Goal: Task Accomplishment & Management: Use online tool/utility

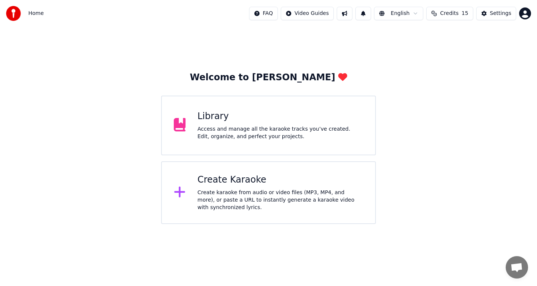
click at [237, 192] on div "Create karaoke from audio or video files (MP3, MP4, and more), or paste a URL t…" at bounding box center [281, 200] width 166 height 22
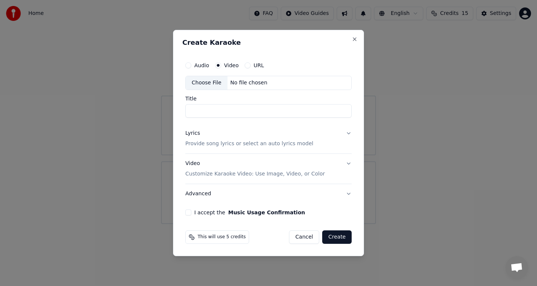
click at [231, 69] on div "Audio Video URL" at bounding box center [268, 65] width 166 height 15
click at [211, 83] on div "Choose File" at bounding box center [207, 82] width 42 height 13
type input "**********"
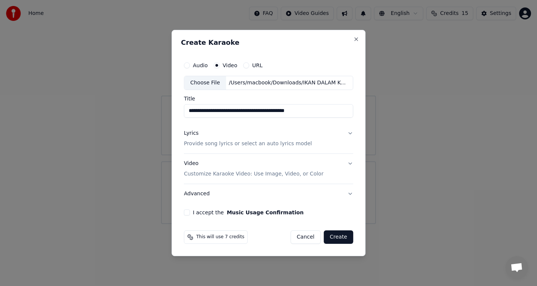
click at [230, 134] on div "Lyrics Provide song lyrics or select an auto lyrics model" at bounding box center [248, 138] width 128 height 18
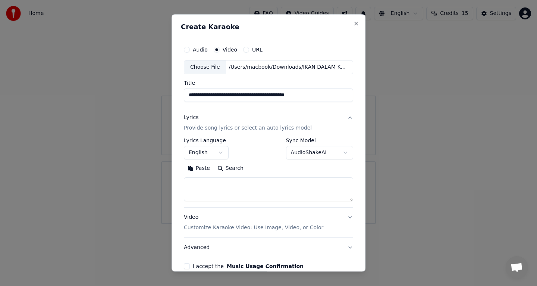
click at [208, 150] on button "English" at bounding box center [206, 152] width 45 height 13
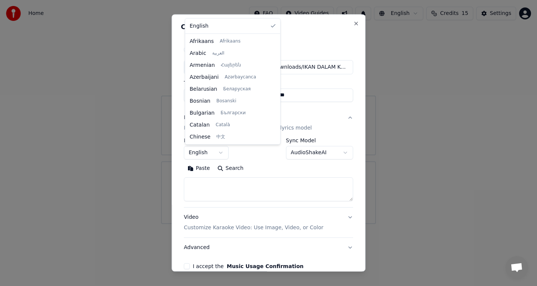
scroll to position [227, 0]
select select "**"
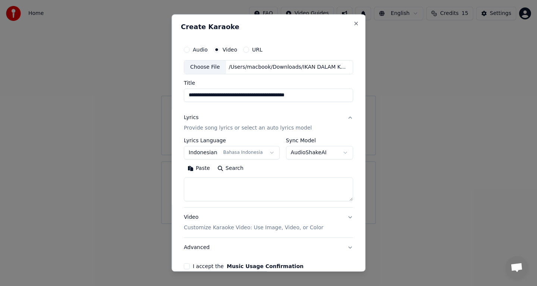
click at [227, 191] on textarea at bounding box center [268, 189] width 169 height 24
click at [204, 171] on button "Paste" at bounding box center [199, 168] width 30 height 12
type textarea "**********"
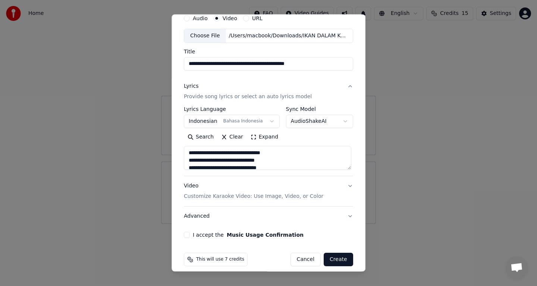
scroll to position [38, 0]
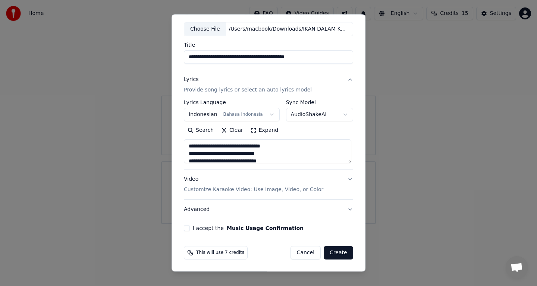
click at [187, 229] on button "I accept the Music Usage Confirmation" at bounding box center [187, 228] width 6 height 6
click at [191, 56] on input "**********" at bounding box center [268, 56] width 169 height 13
click at [189, 58] on input "**********" at bounding box center [268, 56] width 169 height 13
type input "**********"
click at [333, 251] on button "Create" at bounding box center [338, 252] width 29 height 13
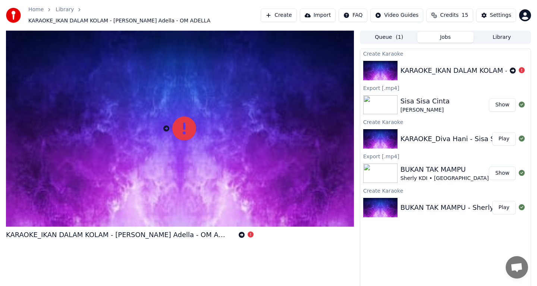
click at [513, 70] on div at bounding box center [517, 70] width 15 height 9
click at [522, 67] on icon at bounding box center [522, 70] width 6 height 6
click at [178, 126] on icon at bounding box center [184, 128] width 24 height 24
click at [522, 67] on icon at bounding box center [522, 70] width 6 height 6
click at [433, 70] on div "KARAOKE_IKAN DALAM KOLAM - [PERSON_NAME] Adella - OM ADELLA" at bounding box center [517, 70] width 234 height 10
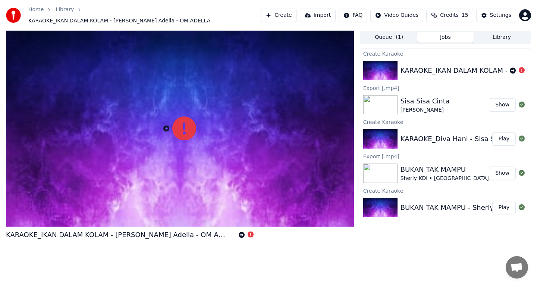
click at [436, 67] on div "KARAOKE_IKAN DALAM KOLAM - [PERSON_NAME] Adella - OM ADELLA" at bounding box center [517, 70] width 234 height 10
click at [492, 36] on button "Library" at bounding box center [501, 37] width 56 height 11
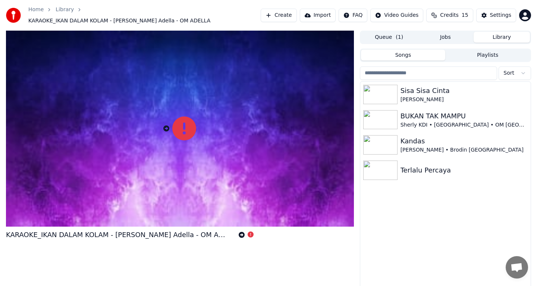
click at [454, 38] on button "Jobs" at bounding box center [445, 37] width 56 height 11
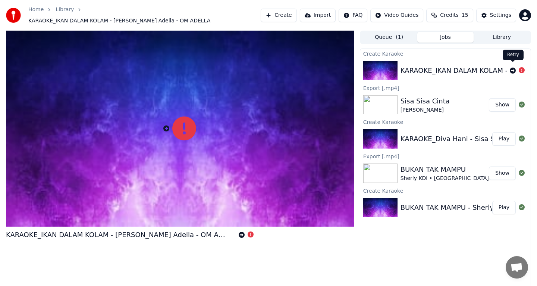
click at [510, 67] on icon at bounding box center [513, 70] width 6 height 6
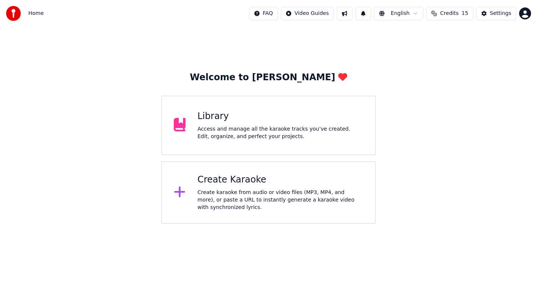
click at [260, 197] on div "Create karaoke from audio or video files (MP3, MP4, and more), or paste a URL t…" at bounding box center [281, 200] width 166 height 22
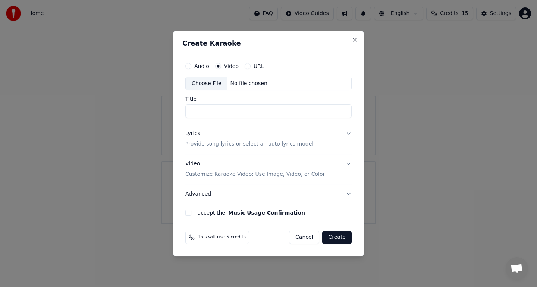
click at [229, 66] on label "Video" at bounding box center [231, 65] width 15 height 5
click at [221, 66] on button "Video" at bounding box center [218, 66] width 6 height 6
click at [215, 81] on div "Choose File" at bounding box center [207, 83] width 42 height 13
type input "**********"
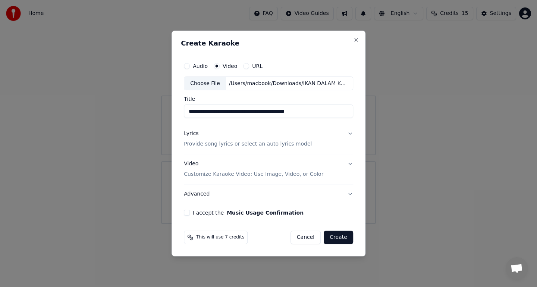
click at [220, 142] on p "Provide song lyrics or select an auto lyrics model" at bounding box center [248, 144] width 128 height 7
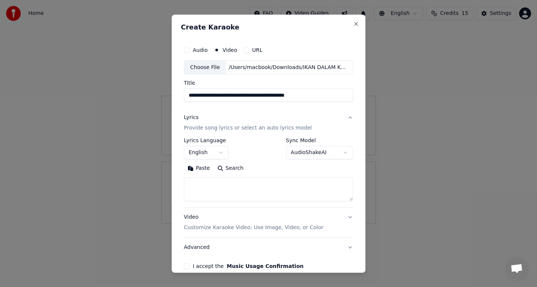
click at [207, 151] on button "English" at bounding box center [206, 152] width 45 height 13
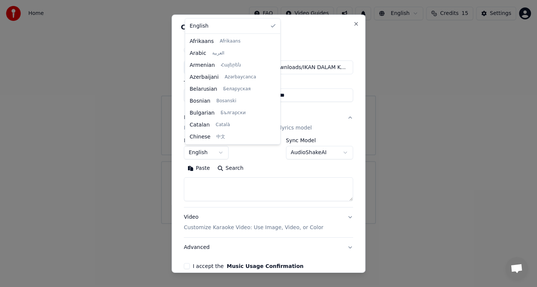
scroll to position [227, 0]
select select "**"
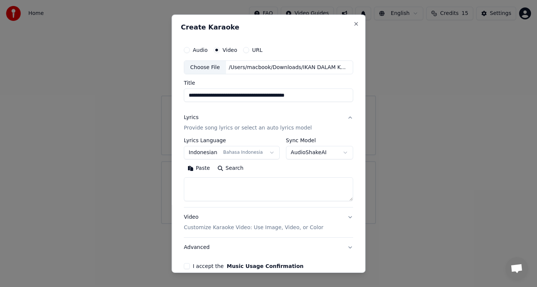
click at [223, 186] on textarea at bounding box center [268, 189] width 169 height 24
click at [198, 172] on button "Paste" at bounding box center [199, 168] width 30 height 12
type textarea "**********"
click at [212, 191] on textarea at bounding box center [267, 189] width 167 height 24
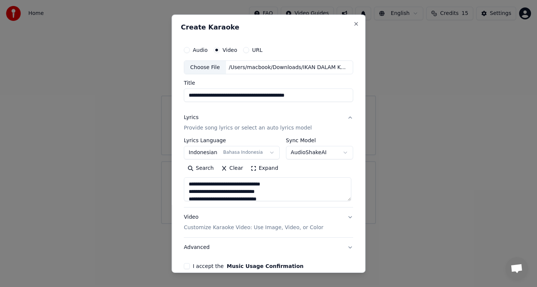
click at [213, 188] on textarea at bounding box center [267, 189] width 167 height 24
click at [214, 67] on div "Choose File" at bounding box center [205, 66] width 42 height 13
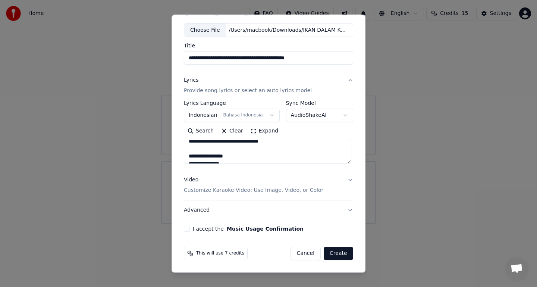
scroll to position [349, 0]
click at [185, 229] on button "I accept the Music Usage Confirmation" at bounding box center [187, 229] width 6 height 6
click at [189, 60] on input "**********" at bounding box center [268, 57] width 169 height 13
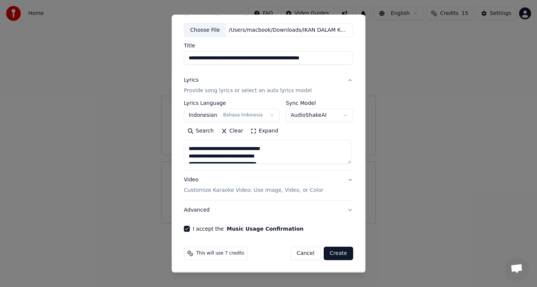
type input "**********"
click at [336, 253] on button "Create" at bounding box center [338, 252] width 29 height 13
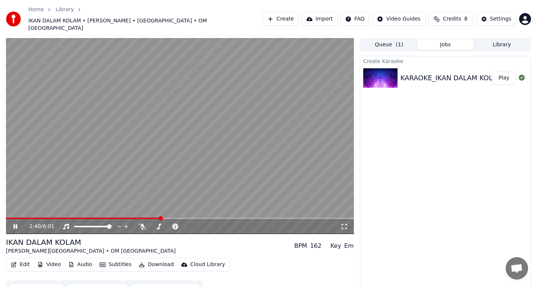
click at [169, 217] on span at bounding box center [180, 217] width 348 height 1
click at [187, 217] on span at bounding box center [180, 217] width 348 height 1
click at [161, 204] on video at bounding box center [180, 136] width 348 height 196
click at [159, 217] on span at bounding box center [99, 217] width 186 height 1
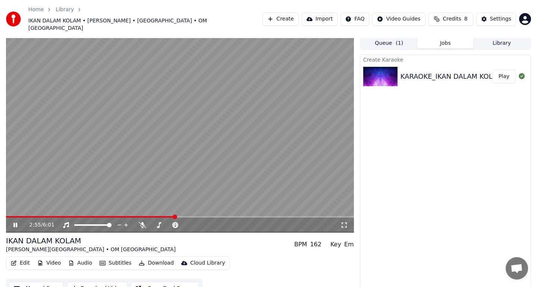
click at [194, 203] on video at bounding box center [180, 135] width 348 height 196
click at [198, 204] on video at bounding box center [180, 135] width 348 height 196
click at [202, 216] on span at bounding box center [180, 216] width 348 height 1
click at [211, 204] on video at bounding box center [180, 135] width 348 height 196
click at [208, 202] on video at bounding box center [180, 135] width 348 height 196
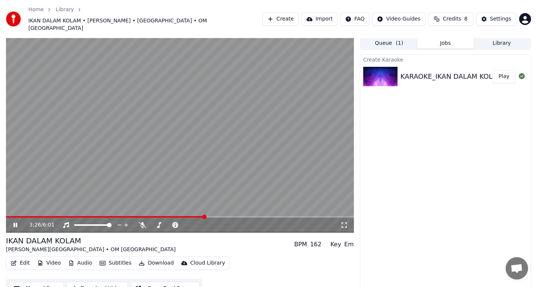
click at [213, 204] on video at bounding box center [180, 135] width 348 height 196
click at [213, 203] on video at bounding box center [180, 135] width 348 height 196
click at [214, 216] on span at bounding box center [180, 216] width 348 height 1
click at [221, 216] on span at bounding box center [180, 216] width 348 height 1
click at [152, 258] on button "Download" at bounding box center [156, 263] width 41 height 10
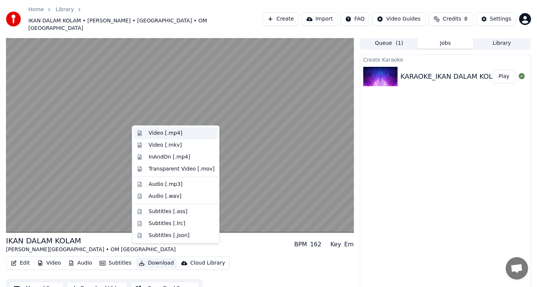
click at [187, 135] on div "Video [.mp4]" at bounding box center [182, 132] width 66 height 7
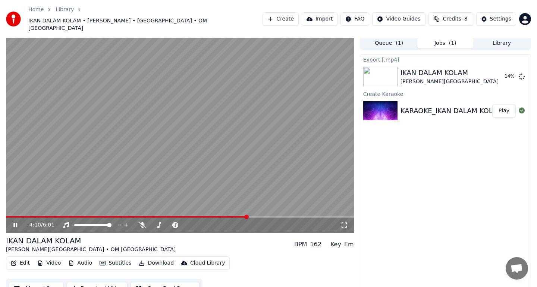
click at [183, 142] on video at bounding box center [180, 135] width 348 height 196
click at [502, 70] on button "Show" at bounding box center [502, 76] width 27 height 13
click at [275, 12] on button "Create" at bounding box center [280, 18] width 36 height 13
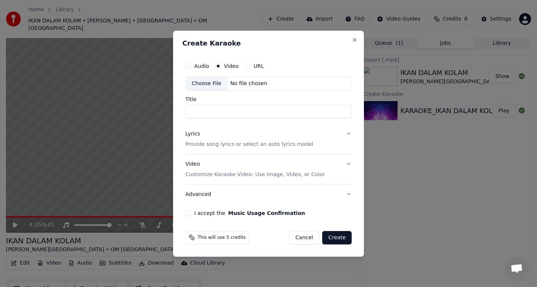
click at [233, 67] on label "Video" at bounding box center [231, 65] width 15 height 5
click at [221, 67] on button "Video" at bounding box center [218, 66] width 6 height 6
click at [214, 83] on div "Choose File" at bounding box center [207, 83] width 42 height 13
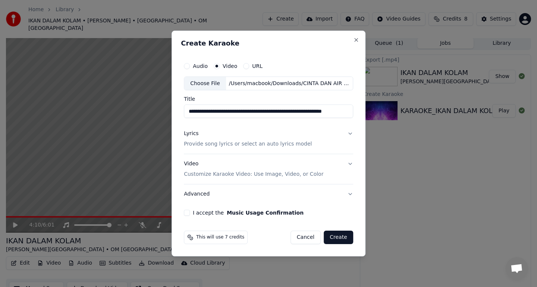
click at [191, 113] on input "**********" at bounding box center [268, 111] width 169 height 13
type input "**********"
click at [223, 149] on button "Lyrics Provide song lyrics or select an auto lyrics model" at bounding box center [268, 139] width 169 height 30
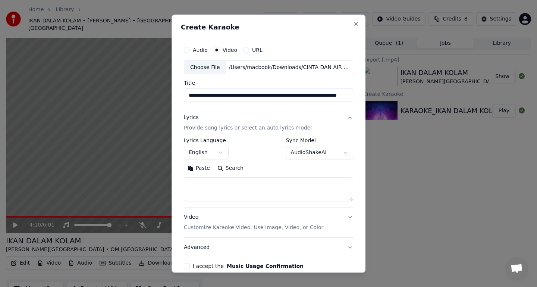
click at [210, 152] on button "English" at bounding box center [206, 152] width 45 height 13
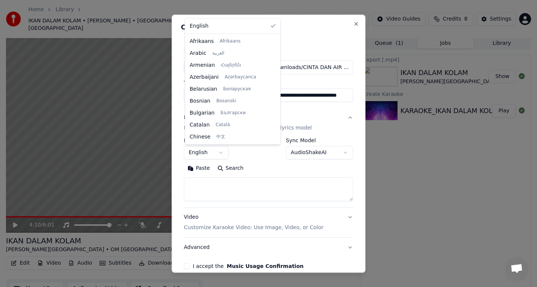
scroll to position [227, 0]
select select "**"
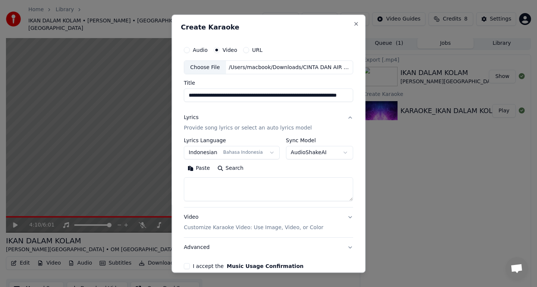
click at [198, 167] on button "Paste" at bounding box center [199, 168] width 30 height 12
type textarea "**********"
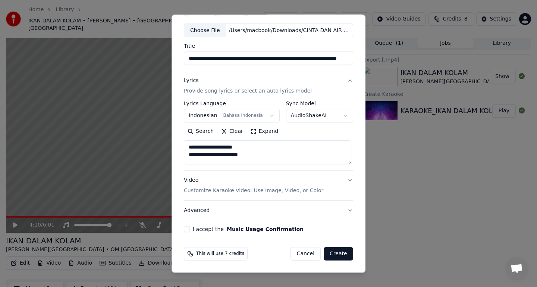
scroll to position [37, 0]
click at [186, 230] on button "I accept the Music Usage Confirmation" at bounding box center [187, 229] width 6 height 6
click at [337, 250] on button "Create" at bounding box center [338, 252] width 29 height 13
select select "**"
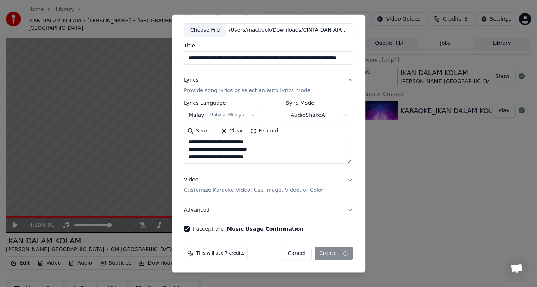
select select
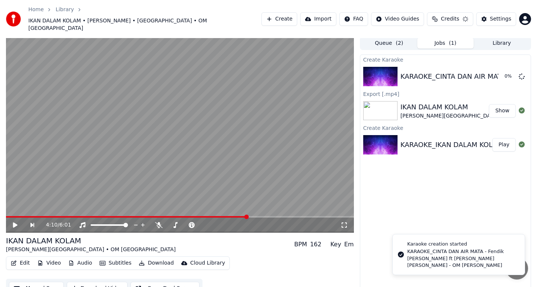
scroll to position [5, 0]
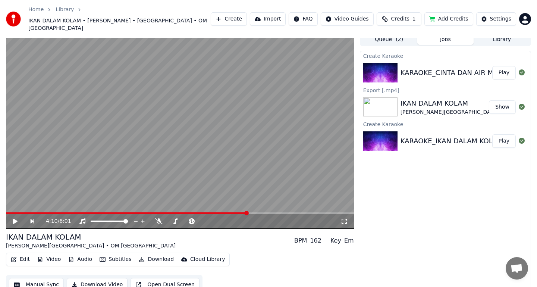
click at [500, 71] on button "Play" at bounding box center [503, 72] width 23 height 13
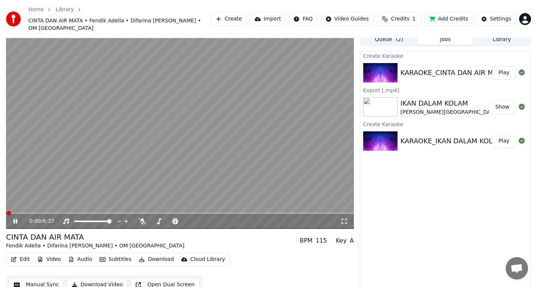
click at [27, 203] on video at bounding box center [180, 131] width 348 height 196
click at [34, 212] on span at bounding box center [180, 212] width 348 height 1
click at [46, 203] on video at bounding box center [180, 131] width 348 height 196
click at [43, 212] on span at bounding box center [180, 212] width 348 height 1
click at [61, 212] on span at bounding box center [180, 212] width 348 height 1
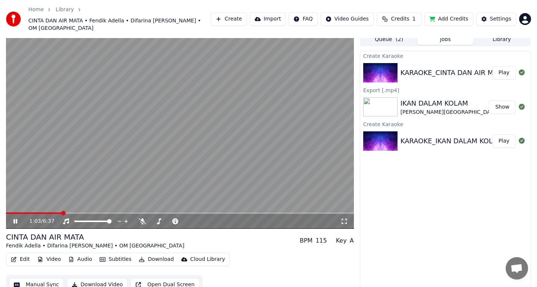
click at [80, 212] on span at bounding box center [180, 212] width 348 height 1
click at [95, 212] on span at bounding box center [180, 212] width 348 height 1
click at [114, 212] on span at bounding box center [180, 212] width 348 height 1
click at [145, 203] on video at bounding box center [180, 131] width 348 height 196
click at [199, 191] on video at bounding box center [180, 131] width 348 height 196
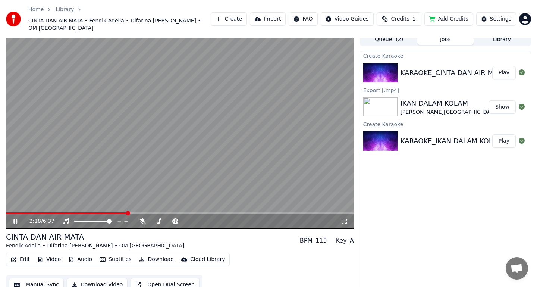
click at [199, 191] on video at bounding box center [180, 131] width 348 height 196
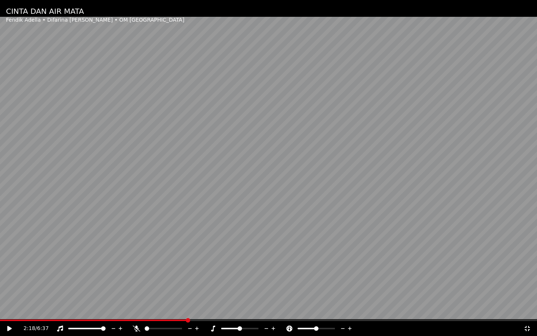
click at [270, 168] on video at bounding box center [268, 168] width 537 height 336
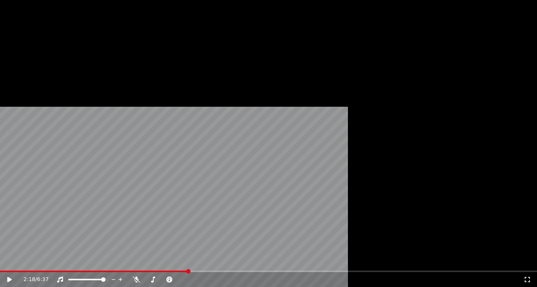
click at [155, 74] on button "Download" at bounding box center [156, 68] width 41 height 10
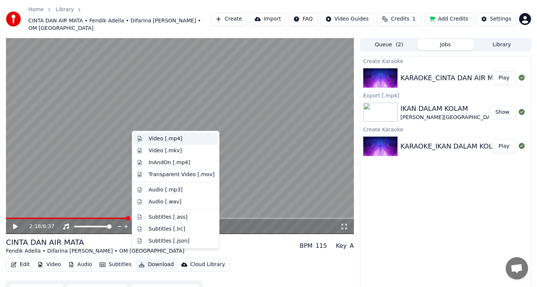
click at [188, 139] on div "Video [.mp4]" at bounding box center [182, 138] width 66 height 7
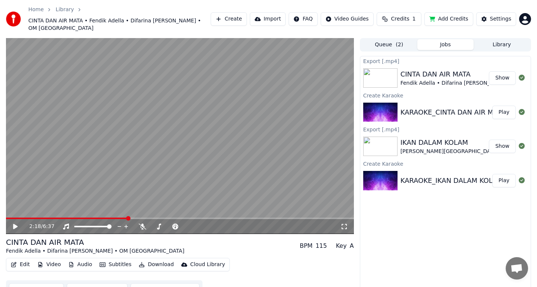
click at [501, 72] on button "Show" at bounding box center [502, 77] width 27 height 13
